Goal: Task Accomplishment & Management: Complete application form

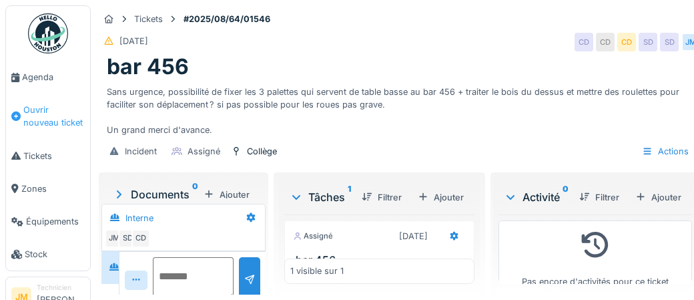
scroll to position [51, 0]
click at [34, 79] on span "Agenda" at bounding box center [53, 77] width 63 height 13
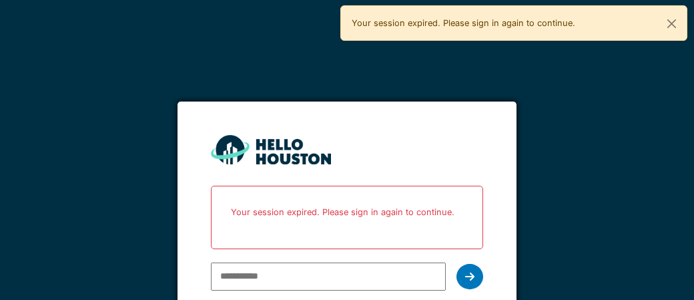
type input "**********"
click at [474, 276] on icon at bounding box center [469, 276] width 9 height 11
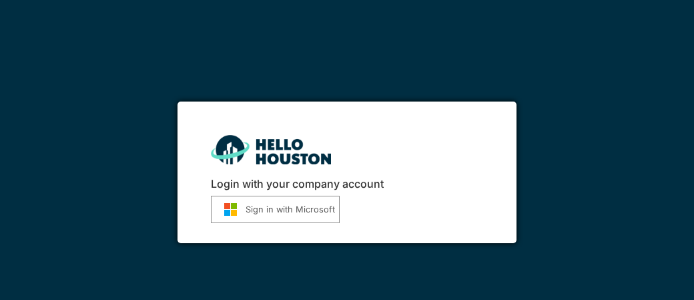
click at [290, 211] on button "Sign in with Microsoft" at bounding box center [275, 208] width 129 height 27
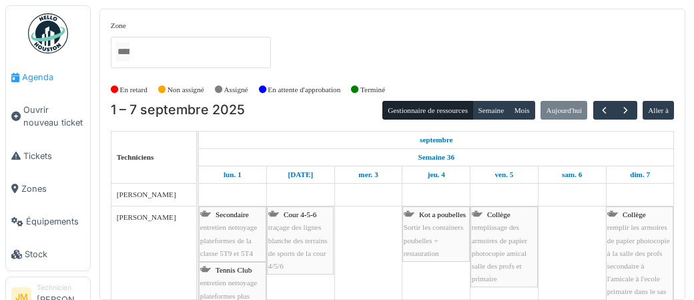
click at [33, 79] on span "Agenda" at bounding box center [53, 77] width 63 height 13
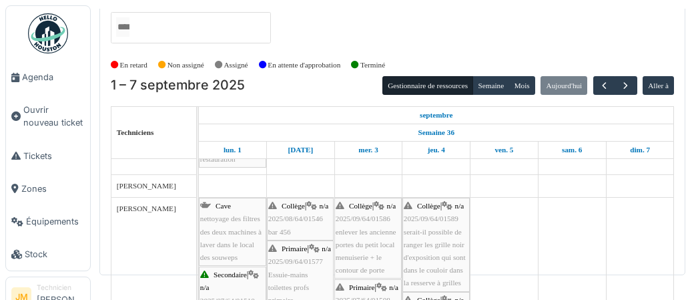
scroll to position [221, 0]
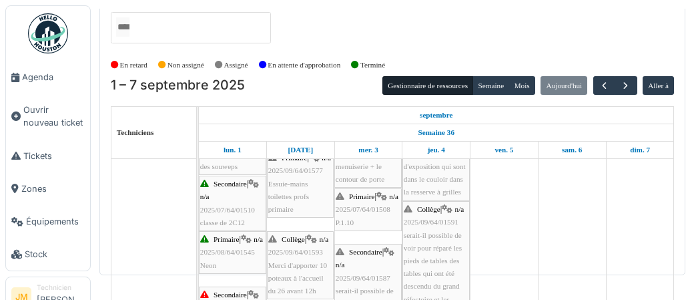
click at [220, 214] on div "Secondaire | n/a 2025/07/64/01510 classe de 2C12" at bounding box center [232, 202] width 65 height 51
click at [227, 207] on span "2025/07/64/01510" at bounding box center [227, 209] width 55 height 8
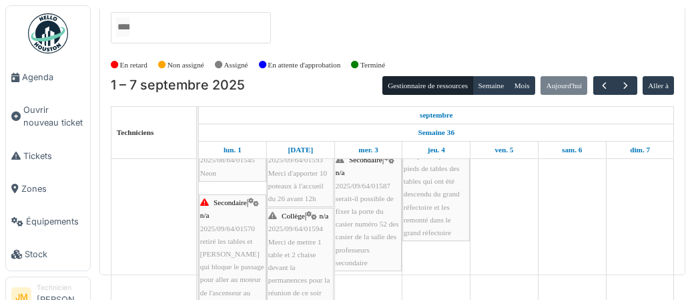
scroll to position [385, 0]
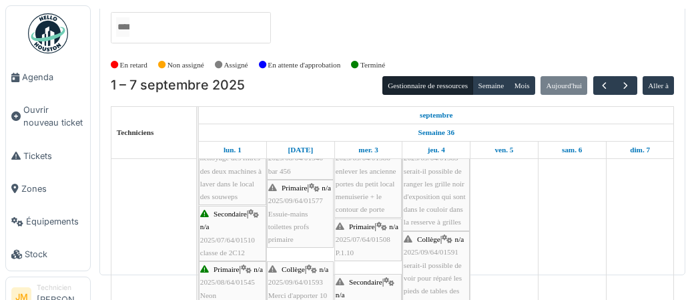
click at [228, 235] on span "2025/07/64/01510" at bounding box center [227, 239] width 55 height 8
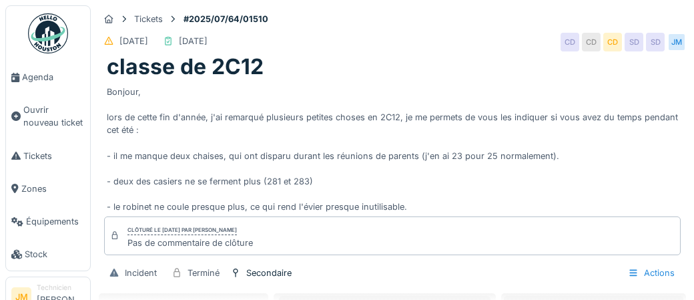
scroll to position [51, 0]
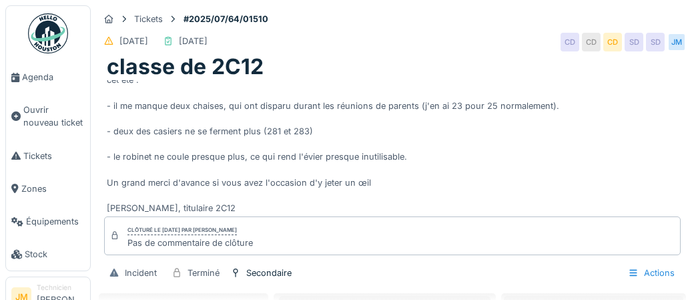
scroll to position [51, 0]
click at [666, 274] on div "Actions" at bounding box center [651, 272] width 59 height 19
click at [422, 163] on div "Bonjour, lors de cette fin d'année, j'ai remarqué plusieurs petites choses en 2…" at bounding box center [392, 146] width 571 height 133
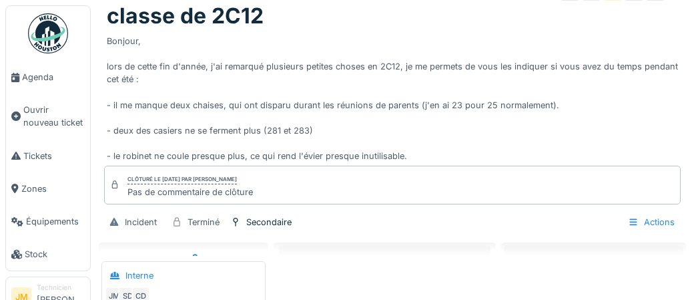
scroll to position [58, 0]
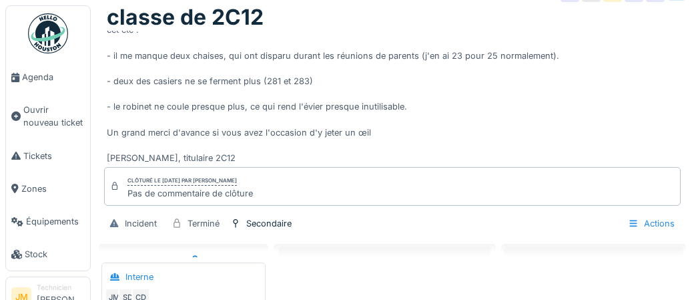
scroll to position [58, 0]
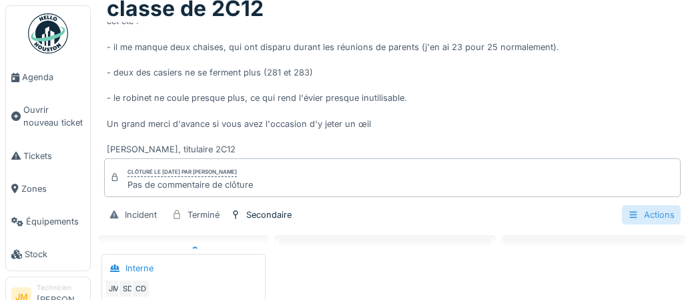
click at [642, 213] on div "Actions" at bounding box center [651, 214] width 59 height 19
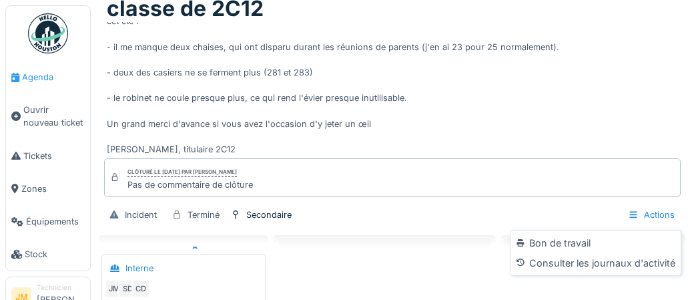
click at [29, 79] on span "Agenda" at bounding box center [53, 77] width 63 height 13
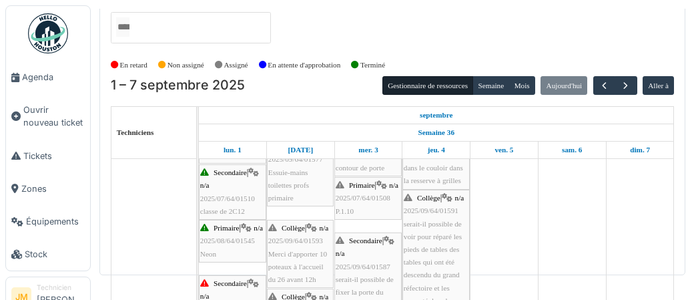
scroll to position [321, 0]
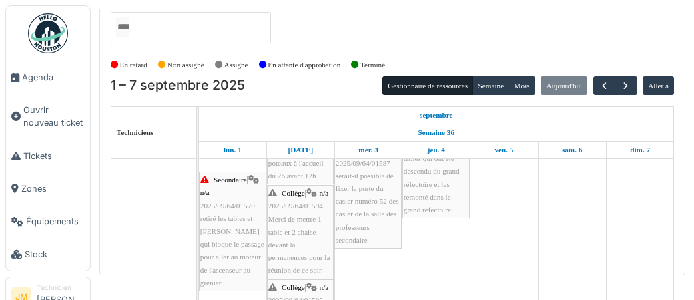
click at [224, 223] on div "Secondaire | n/a 2025/09/64/01570 retiré les tables et chaises qui bloque le pa…" at bounding box center [232, 230] width 65 height 115
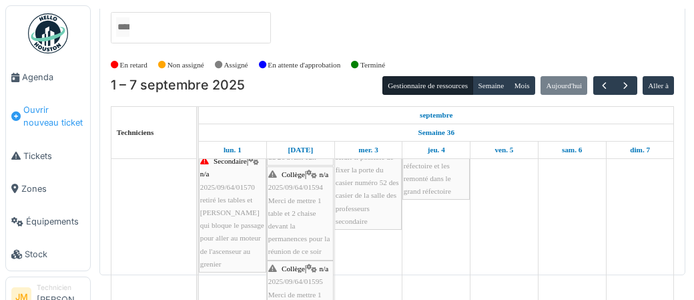
click at [37, 115] on span "Ouvrir nouveau ticket" at bounding box center [53, 115] width 61 height 25
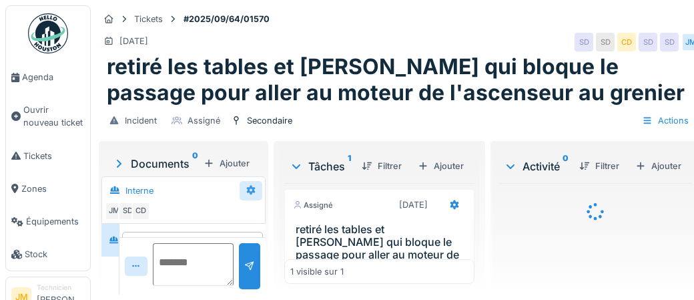
scroll to position [38, 0]
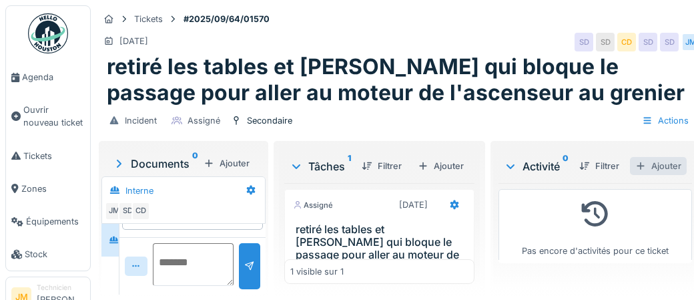
click at [673, 163] on div "Ajouter" at bounding box center [658, 166] width 57 height 18
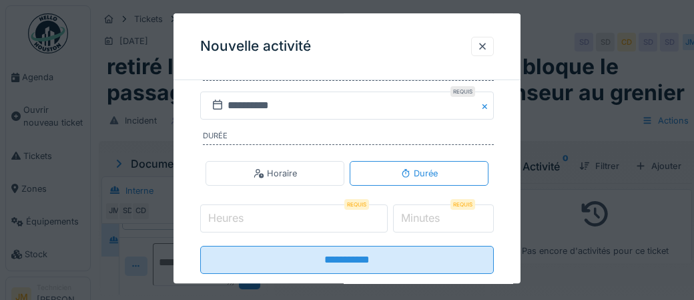
scroll to position [221, 0]
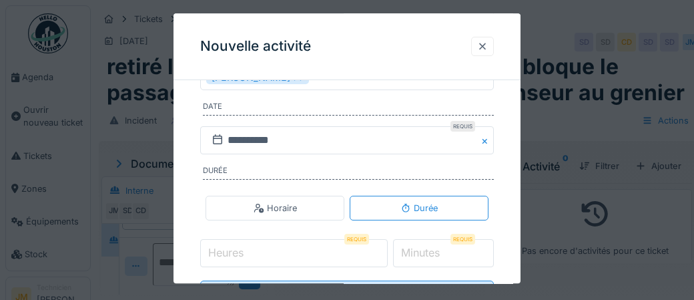
click at [480, 44] on div at bounding box center [482, 46] width 11 height 13
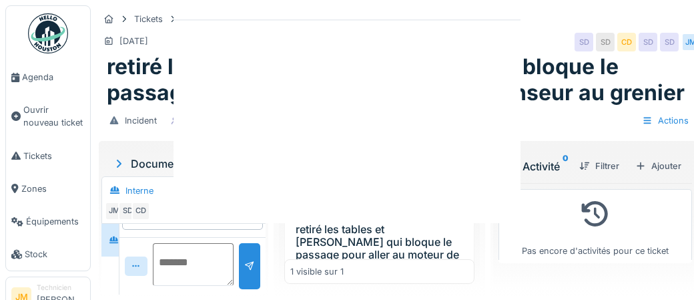
scroll to position [0, 0]
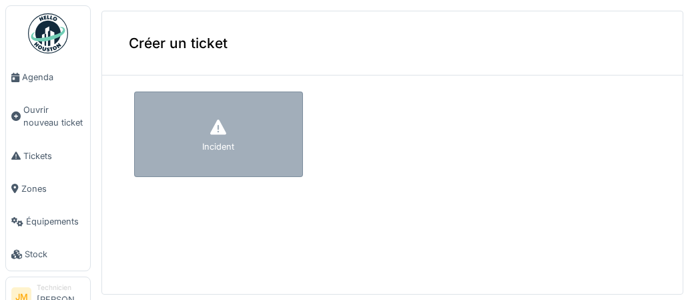
click at [195, 127] on div "Incident" at bounding box center [218, 133] width 169 height 85
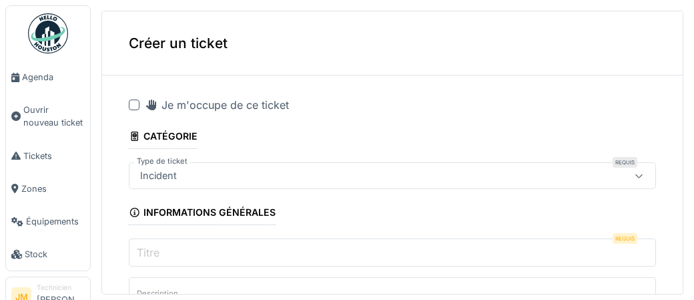
click at [129, 103] on div at bounding box center [134, 104] width 11 height 11
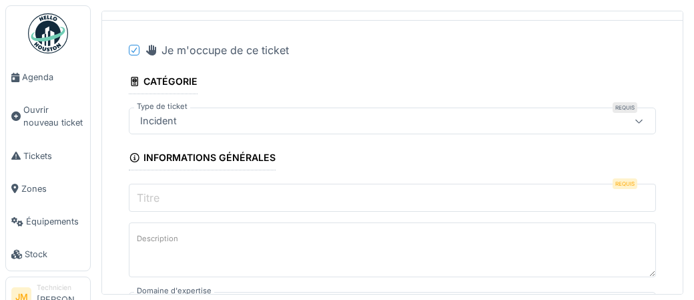
scroll to position [57, 0]
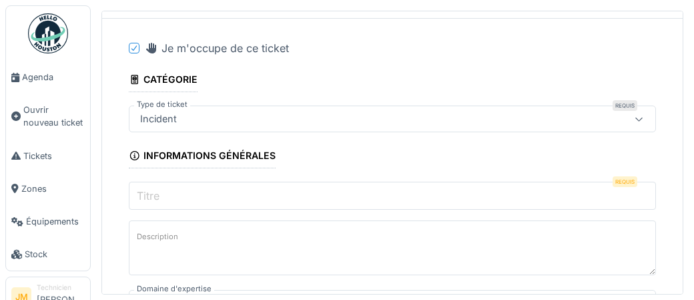
click at [185, 199] on input "Titre" at bounding box center [392, 195] width 527 height 28
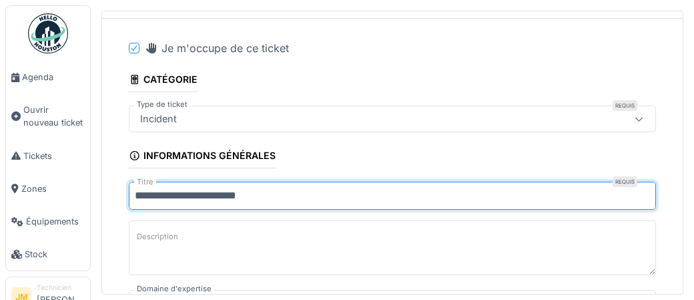
drag, startPoint x: 134, startPoint y: 195, endPoint x: 163, endPoint y: 194, distance: 29.4
click at [163, 194] on input "**********" at bounding box center [392, 195] width 527 height 28
drag, startPoint x: 156, startPoint y: 196, endPoint x: 149, endPoint y: 197, distance: 7.5
click at [149, 199] on input "**********" at bounding box center [392, 195] width 527 height 28
click at [149, 197] on input "**********" at bounding box center [392, 195] width 527 height 28
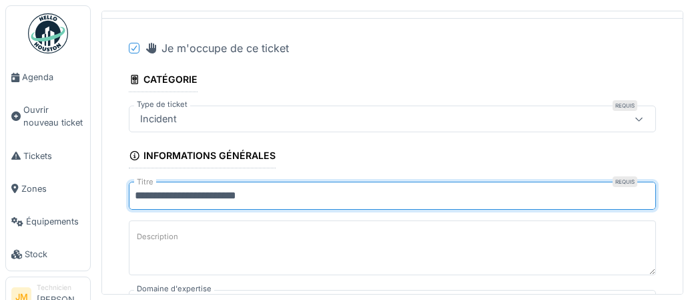
drag, startPoint x: 157, startPoint y: 197, endPoint x: 170, endPoint y: 198, distance: 12.7
click at [157, 197] on input "**********" at bounding box center [392, 195] width 527 height 28
type input "**********"
drag, startPoint x: 135, startPoint y: 193, endPoint x: 262, endPoint y: 197, distance: 126.1
click at [268, 199] on input "**********" at bounding box center [392, 195] width 527 height 28
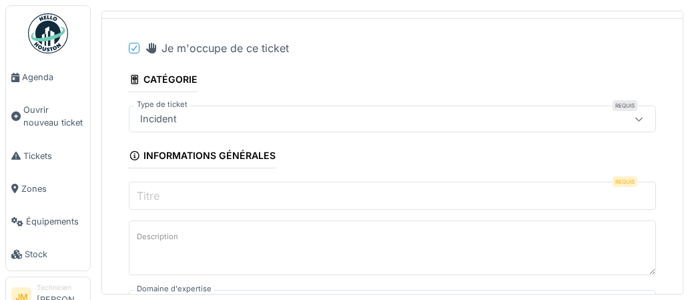
click at [230, 197] on input "Titre" at bounding box center [392, 195] width 527 height 28
paste input "**********"
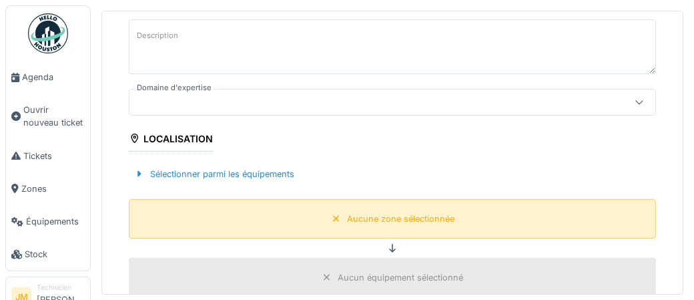
scroll to position [265, 0]
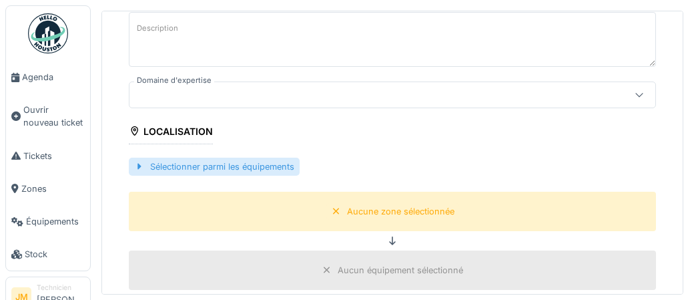
type input "**********"
click at [211, 166] on div "Sélectionner parmi les équipements" at bounding box center [214, 166] width 171 height 18
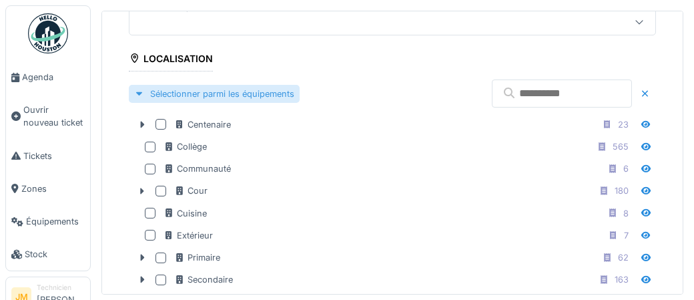
scroll to position [337, 0]
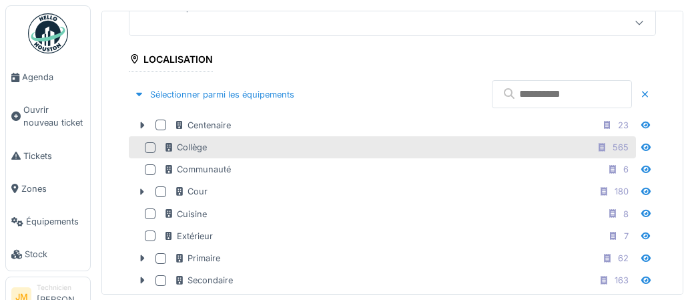
click at [149, 146] on div at bounding box center [150, 147] width 11 height 11
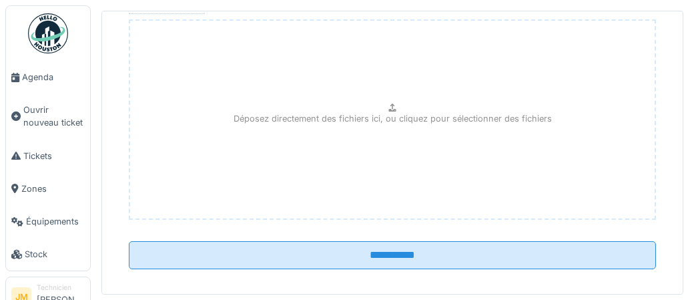
scroll to position [844, 0]
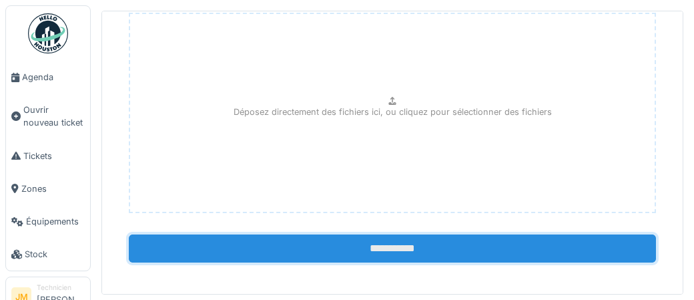
click at [366, 241] on input "**********" at bounding box center [392, 248] width 527 height 28
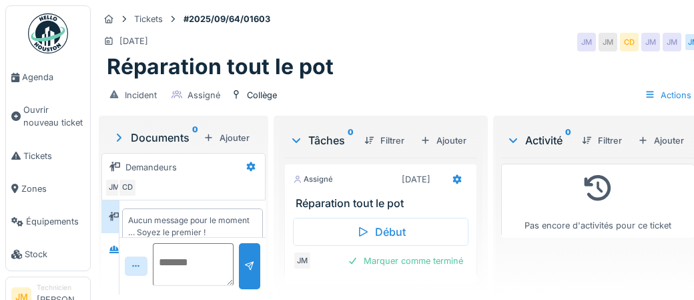
scroll to position [15, 0]
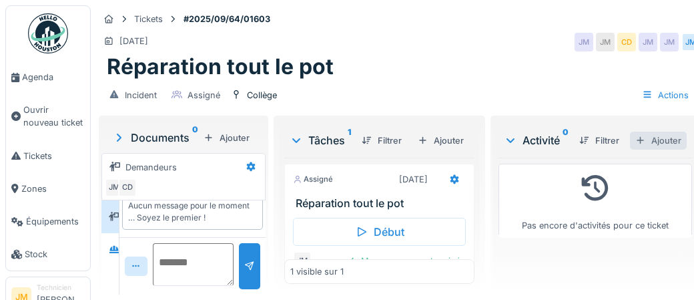
click at [658, 135] on div "Ajouter" at bounding box center [658, 140] width 57 height 18
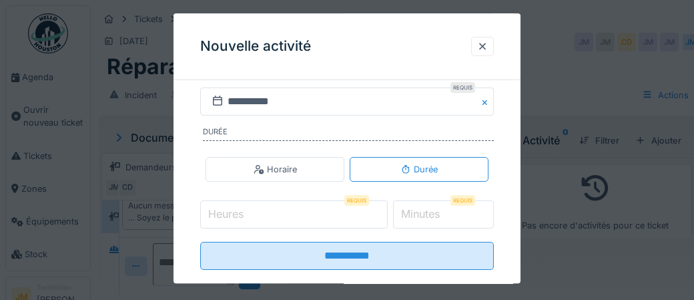
scroll to position [262, 0]
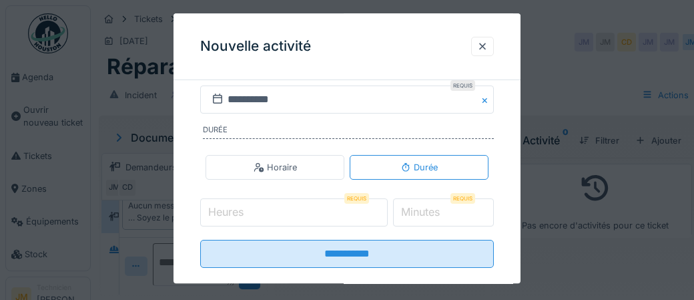
click at [246, 217] on input "Heures" at bounding box center [293, 212] width 187 height 28
type input "*"
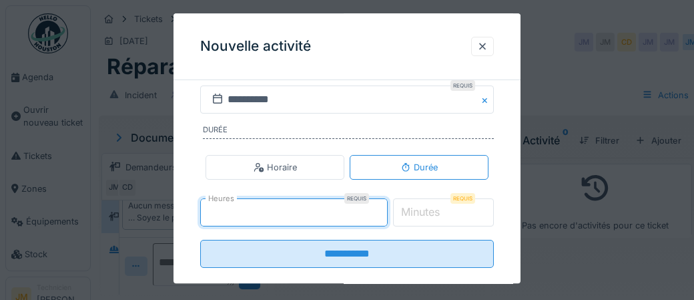
type input "*"
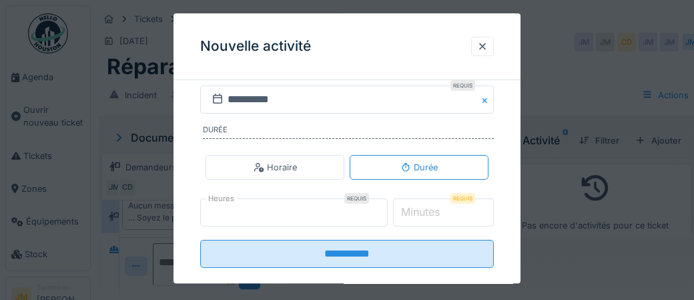
click at [442, 211] on label "Minutes" at bounding box center [420, 212] width 44 height 16
click at [444, 211] on input "*" at bounding box center [443, 212] width 101 height 28
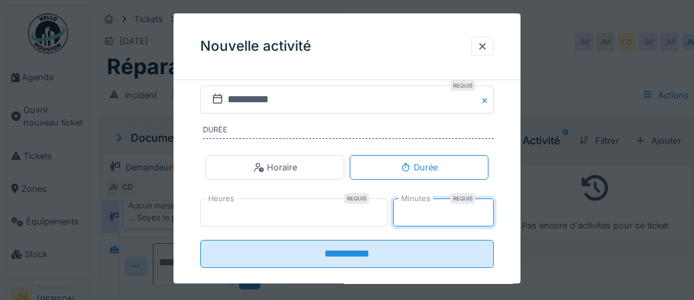
type input "*"
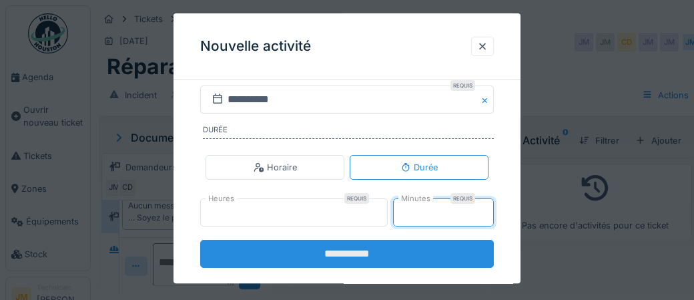
type input "**"
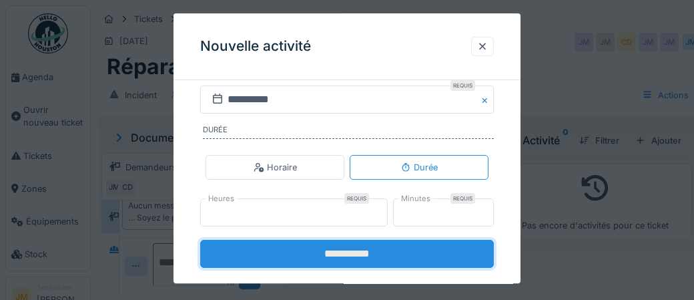
click at [359, 259] on input "**********" at bounding box center [347, 253] width 294 height 28
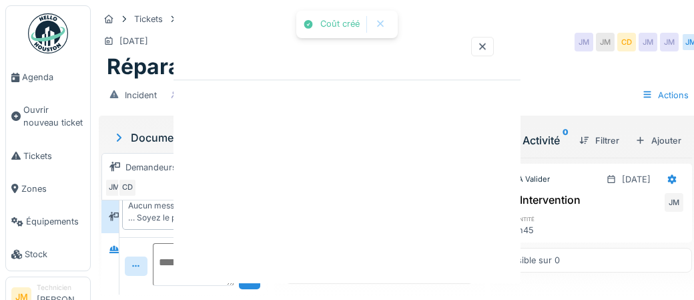
scroll to position [0, 0]
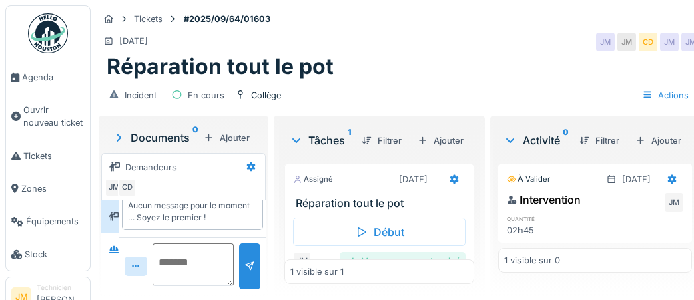
click at [438, 258] on div "Marquer comme terminé" at bounding box center [403, 261] width 126 height 18
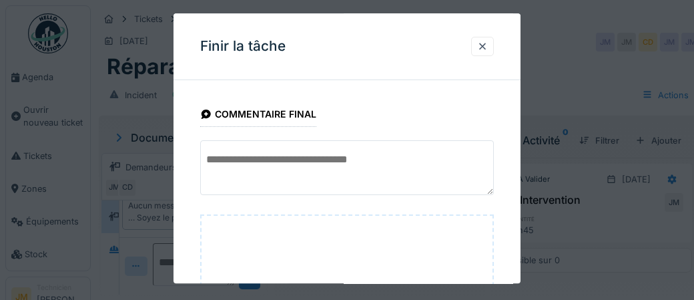
scroll to position [217, 0]
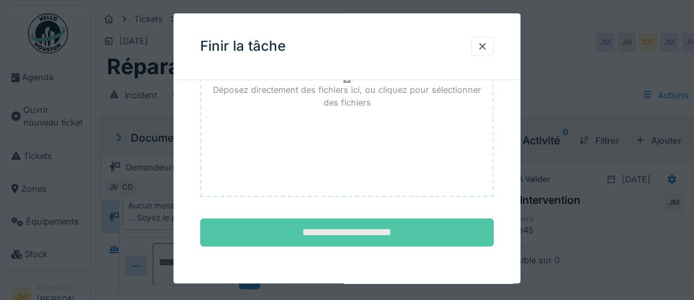
click at [386, 232] on input "**********" at bounding box center [347, 233] width 294 height 28
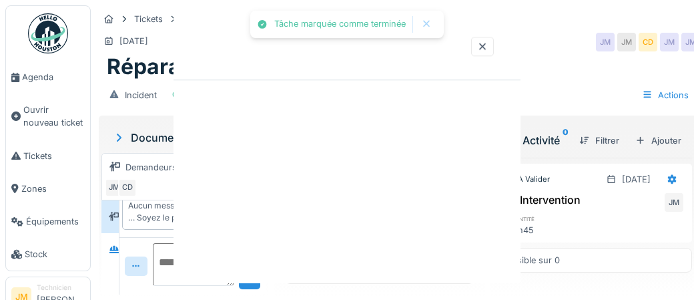
scroll to position [0, 0]
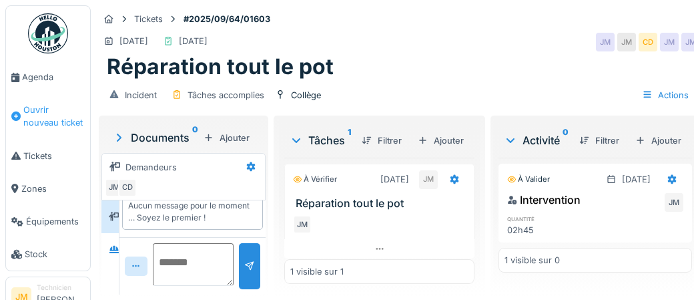
click at [46, 109] on span "Ouvrir nouveau ticket" at bounding box center [53, 115] width 61 height 25
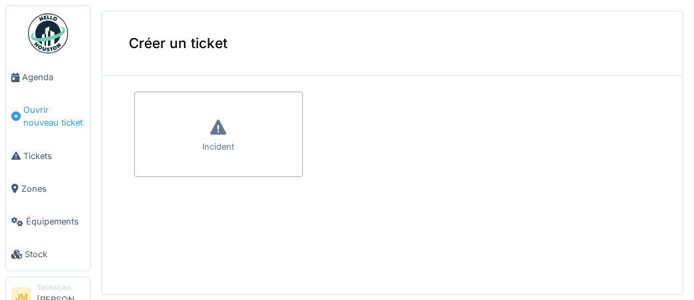
click at [60, 111] on span "Ouvrir nouveau ticket" at bounding box center [53, 115] width 61 height 25
click at [44, 78] on body "Agenda Ouvrir nouveau ticket Tickets Zones Équipements Stock JM Technicien Joel…" at bounding box center [347, 150] width 694 height 300
click at [49, 77] on span "Agenda" at bounding box center [53, 77] width 63 height 13
click at [40, 28] on img at bounding box center [48, 33] width 40 height 40
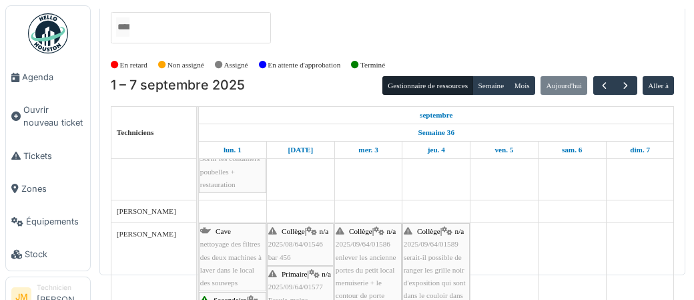
click at [45, 42] on img at bounding box center [48, 33] width 40 height 40
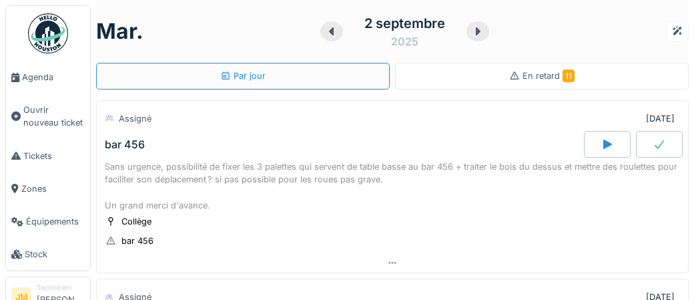
click at [545, 76] on span "En retard 11" at bounding box center [548, 76] width 52 height 10
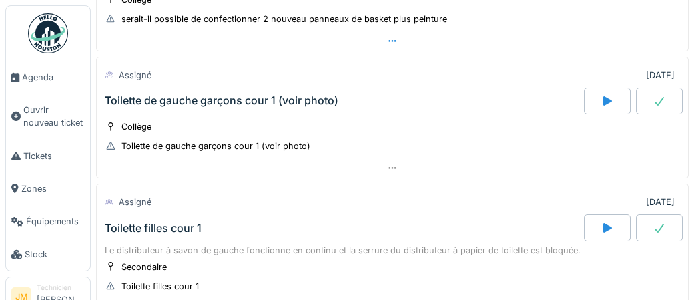
scroll to position [634, 0]
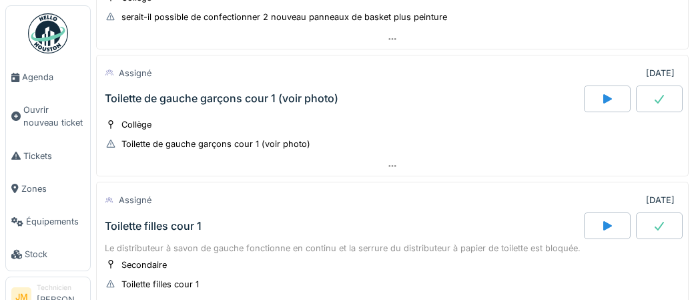
click at [174, 92] on div "Toilette de gauche garçons cour 1 (voir photo)" at bounding box center [221, 98] width 233 height 13
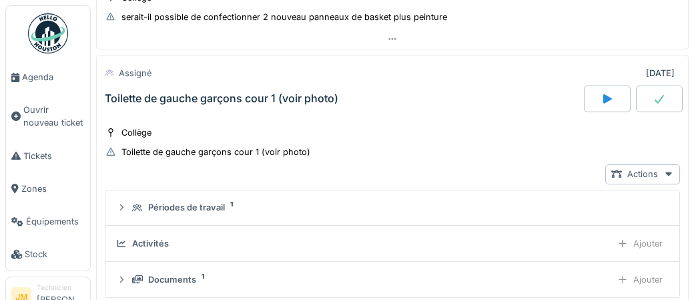
scroll to position [628, 0]
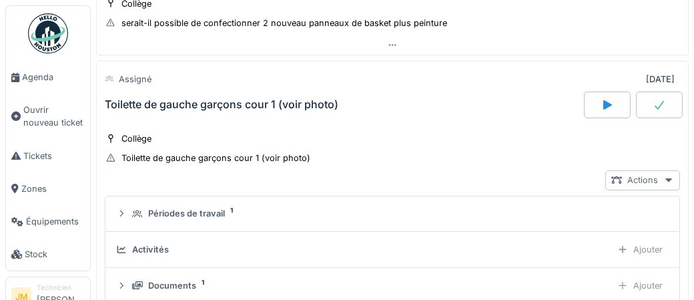
click at [666, 175] on icon at bounding box center [668, 179] width 11 height 9
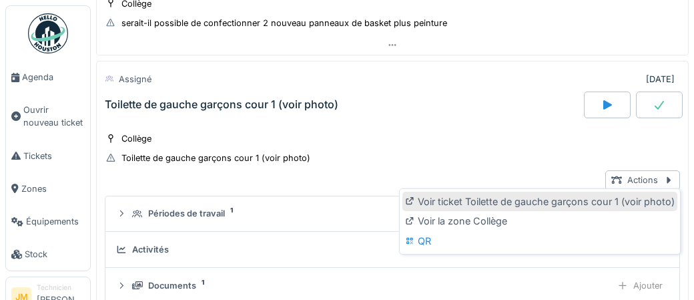
click at [571, 204] on div "Voir ticket Toilette de gauche garçons cour 1 (voir photo)" at bounding box center [539, 201] width 275 height 20
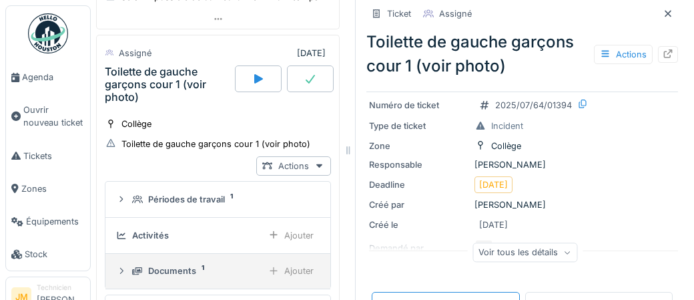
scroll to position [803, 0]
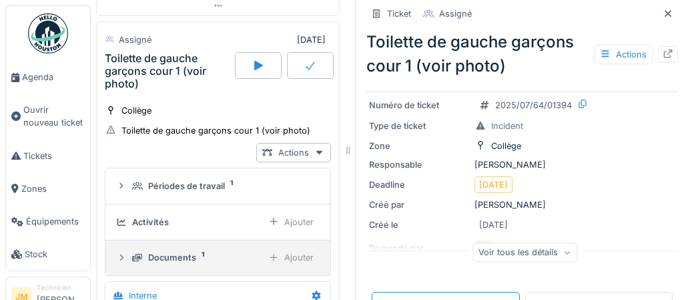
click at [180, 251] on div "Documents" at bounding box center [172, 257] width 48 height 13
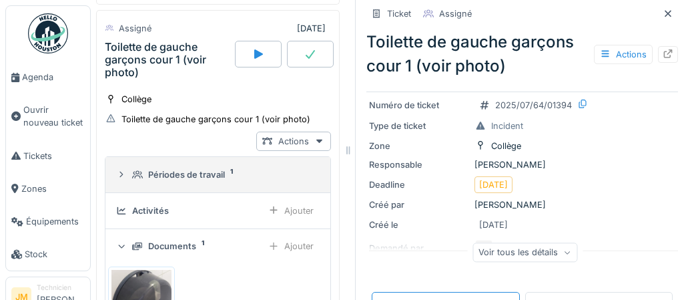
scroll to position [811, 0]
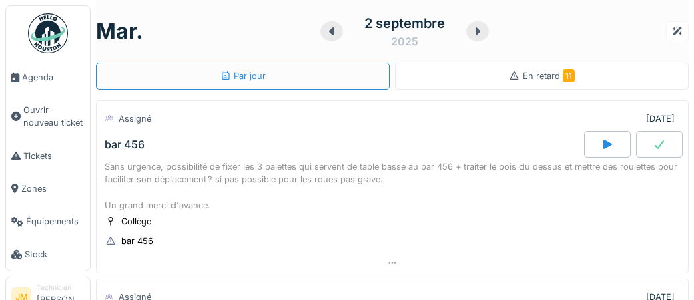
click at [554, 76] on span "En retard 11" at bounding box center [548, 76] width 52 height 10
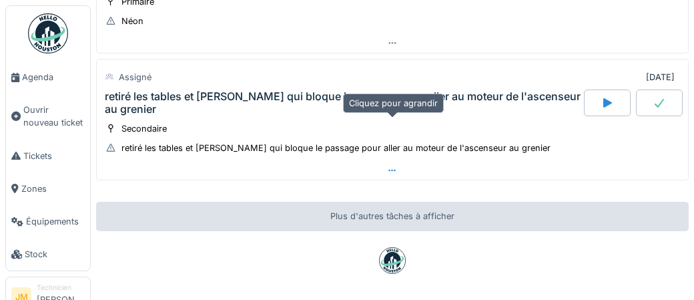
scroll to position [1562, 0]
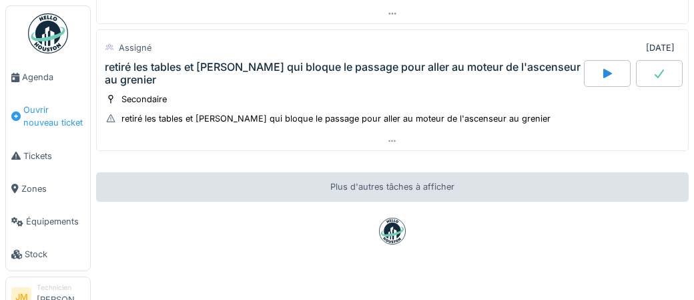
click at [40, 111] on span "Ouvrir nouveau ticket" at bounding box center [53, 115] width 61 height 25
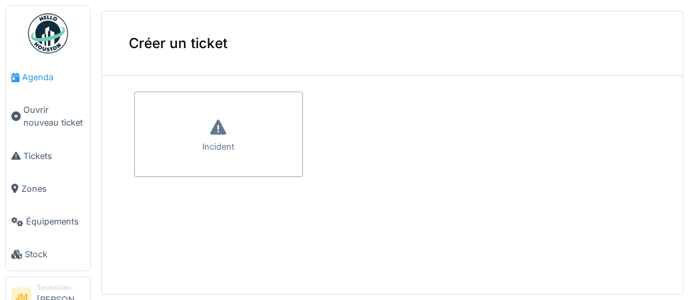
click at [37, 80] on span "Agenda" at bounding box center [53, 77] width 63 height 13
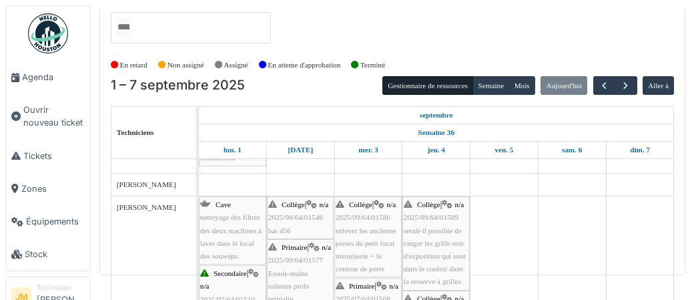
scroll to position [223, 0]
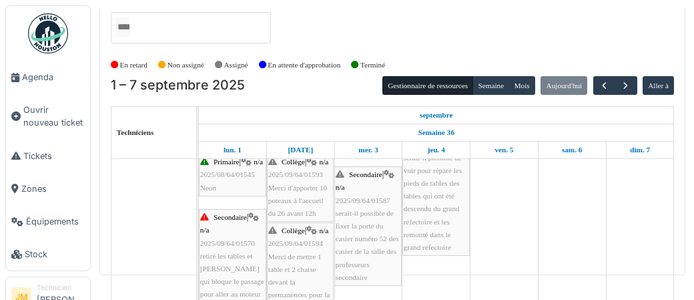
click at [292, 196] on span "Merci d'apporter 10 poteaux à l'accueil du 26 avant 12h" at bounding box center [297, 199] width 59 height 33
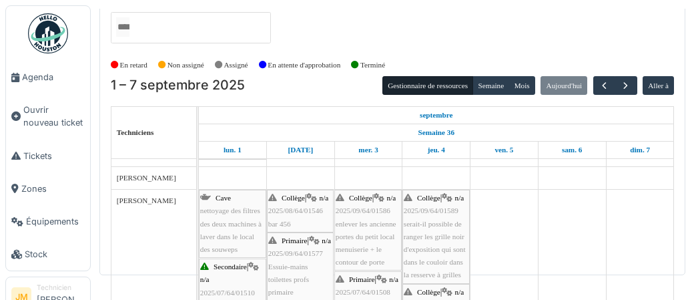
click at [54, 42] on img at bounding box center [48, 33] width 40 height 40
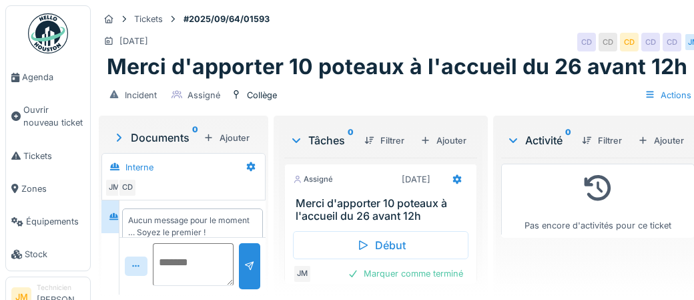
scroll to position [15, 0]
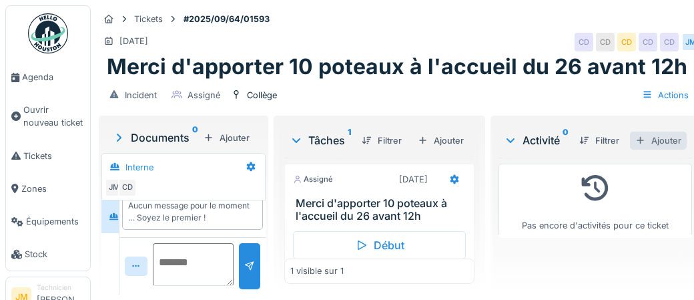
click at [670, 141] on div "Ajouter" at bounding box center [658, 140] width 57 height 18
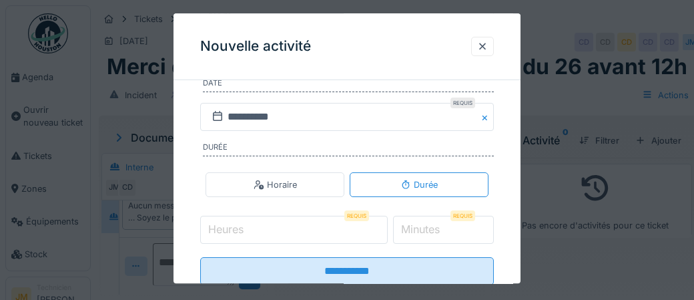
scroll to position [263, 0]
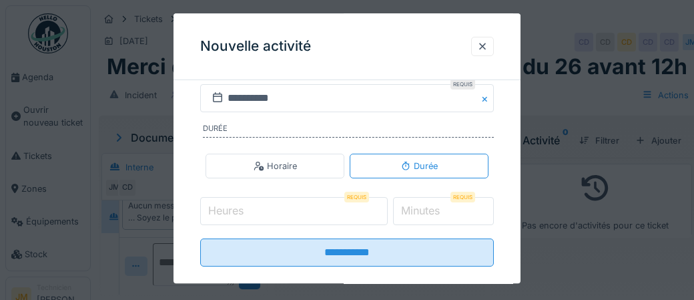
click at [257, 208] on input "Heures" at bounding box center [293, 211] width 187 height 28
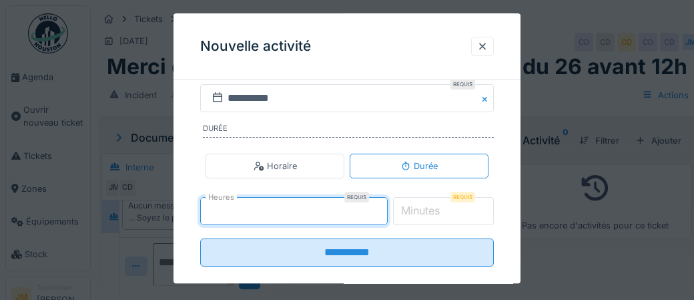
type input "*"
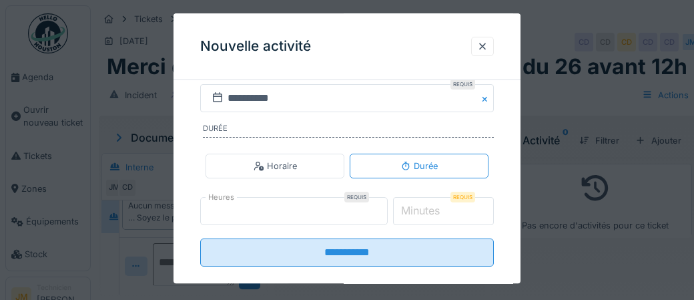
click at [435, 211] on label "Minutes" at bounding box center [420, 211] width 44 height 16
click at [435, 211] on input "*" at bounding box center [443, 211] width 101 height 28
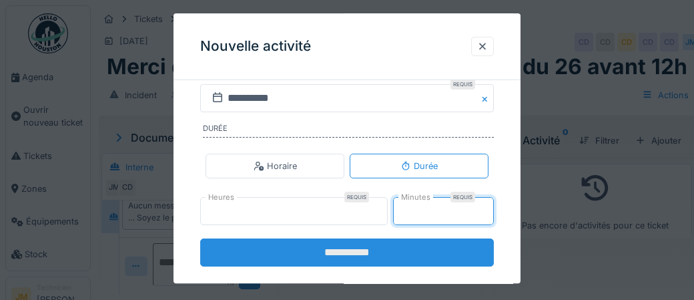
type input "**"
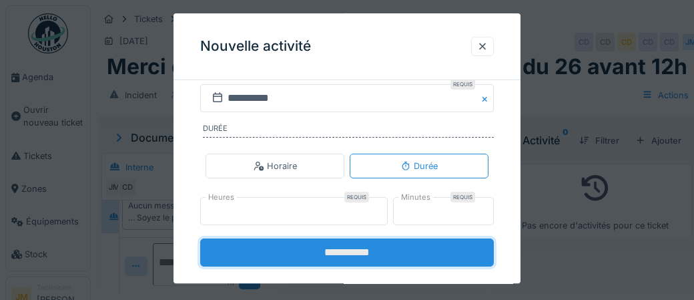
click at [392, 252] on input "**********" at bounding box center [347, 252] width 294 height 28
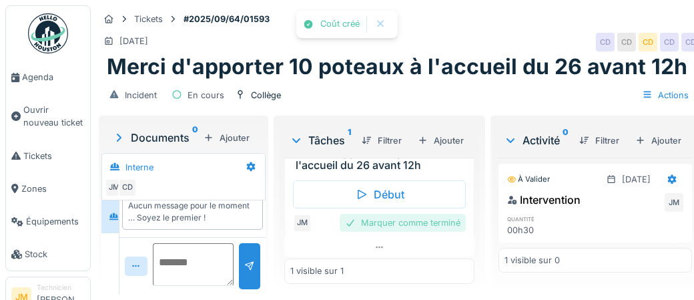
scroll to position [51, 0]
click at [402, 223] on div "Marquer comme terminé" at bounding box center [403, 222] width 126 height 18
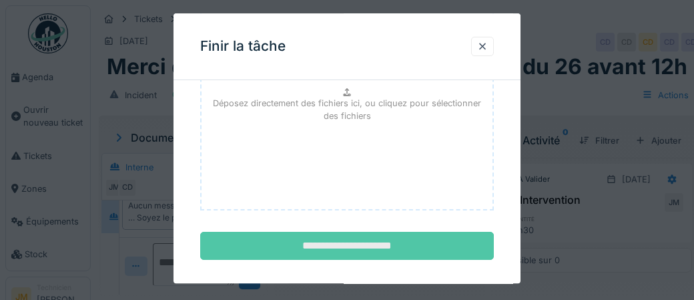
scroll to position [217, 0]
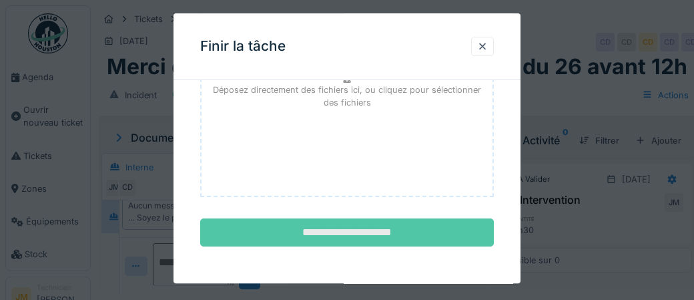
click at [380, 233] on input "**********" at bounding box center [347, 233] width 294 height 28
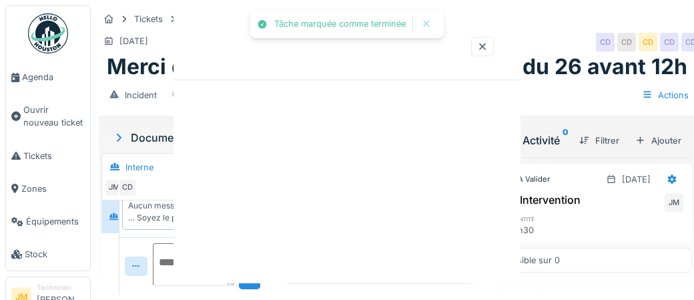
scroll to position [0, 0]
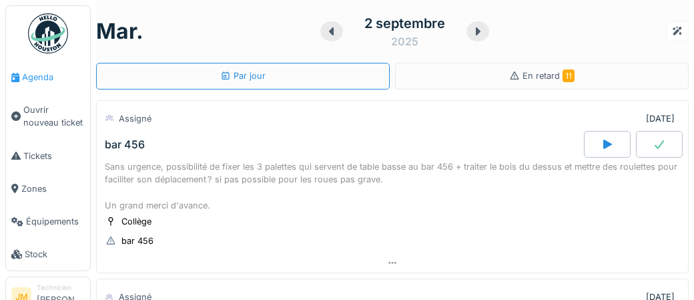
click at [39, 78] on span "Agenda" at bounding box center [53, 77] width 63 height 13
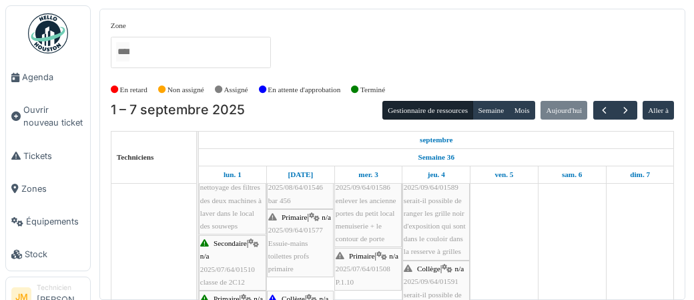
scroll to position [282, 0]
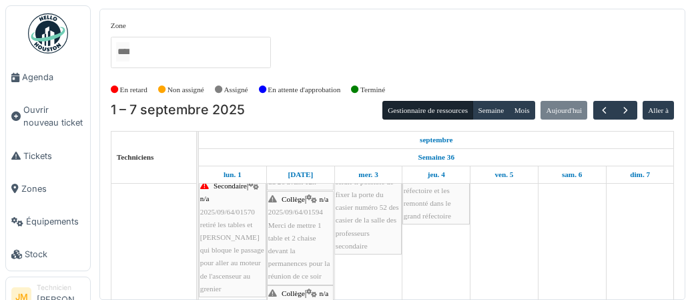
click at [285, 237] on span "Merci de mettre 1 table et 2 chaise devant la permanences pour la réunion de ce…" at bounding box center [299, 250] width 62 height 59
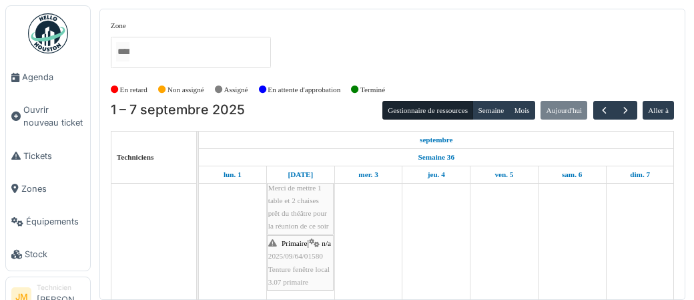
scroll to position [580, 0]
